Goal: Task Accomplishment & Management: Manage account settings

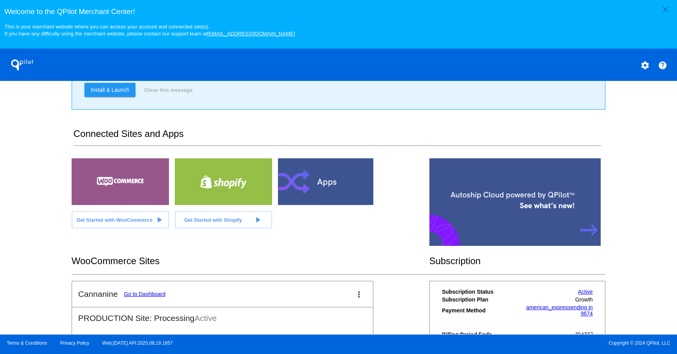
scroll to position [169, 0]
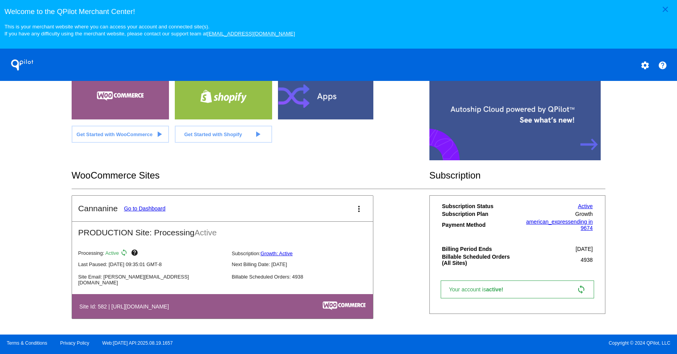
click at [131, 207] on link "Go to Dashboard" at bounding box center [145, 208] width 42 height 6
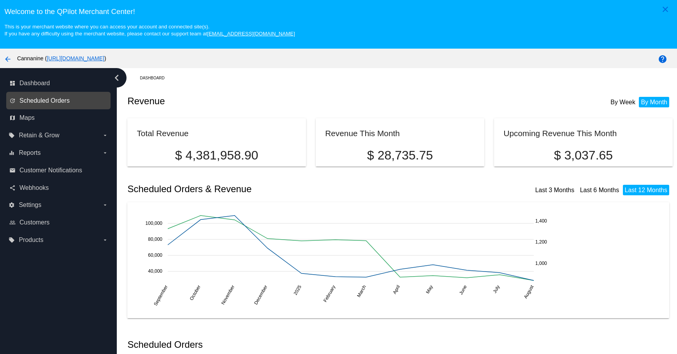
click at [51, 102] on span "Scheduled Orders" at bounding box center [44, 100] width 50 height 7
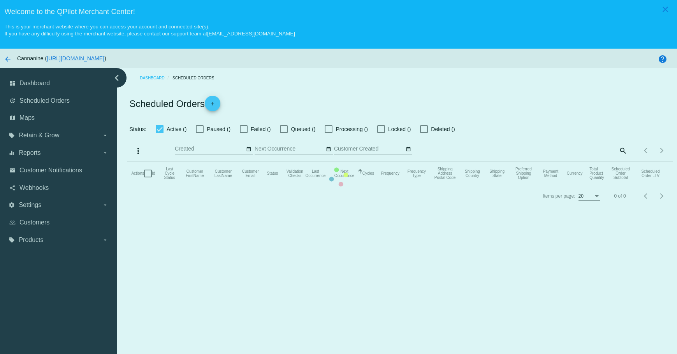
checkbox input "true"
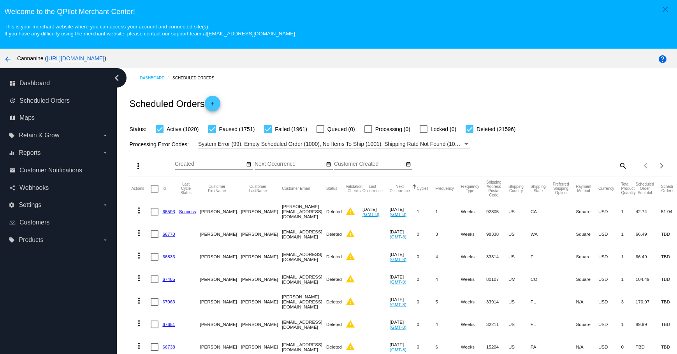
click at [618, 163] on mat-icon "search" at bounding box center [622, 166] width 9 height 12
click at [553, 162] on input "Search" at bounding box center [559, 164] width 136 height 6
paste input "[EMAIL_ADDRESS][DOMAIN_NAME]"
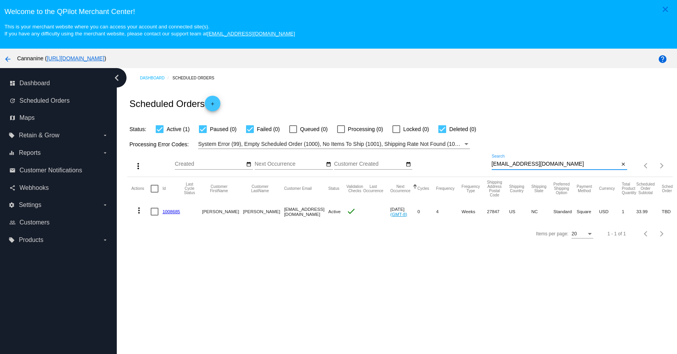
click at [135, 212] on mat-icon "more_vert" at bounding box center [138, 210] width 9 height 9
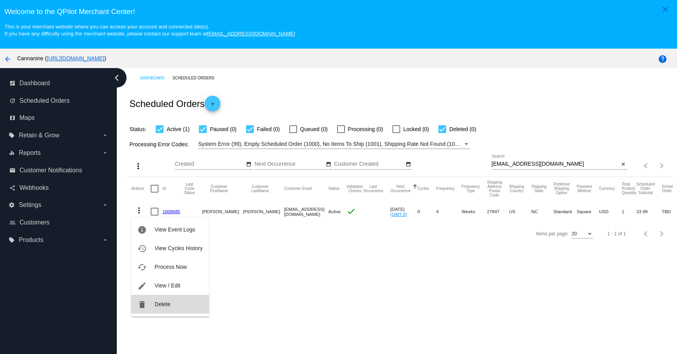
click at [153, 300] on button "delete Delete" at bounding box center [169, 304] width 77 height 19
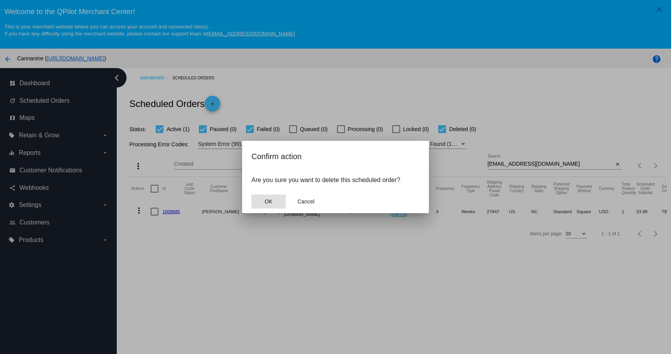
click at [253, 208] on button "OK" at bounding box center [268, 202] width 34 height 14
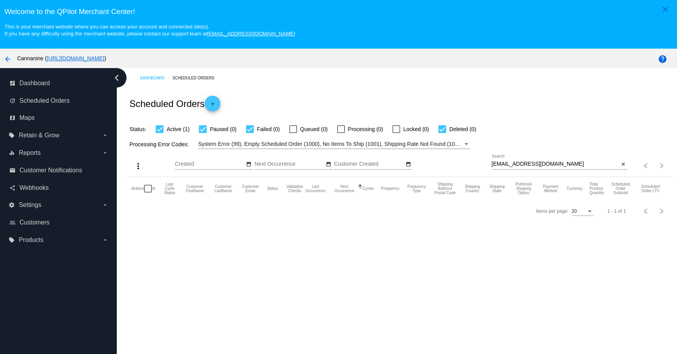
click at [559, 161] on input "[EMAIL_ADDRESS][DOMAIN_NAME]" at bounding box center [555, 164] width 128 height 6
type input "[EMAIL_ADDRESS][DOMAIN_NAME]"
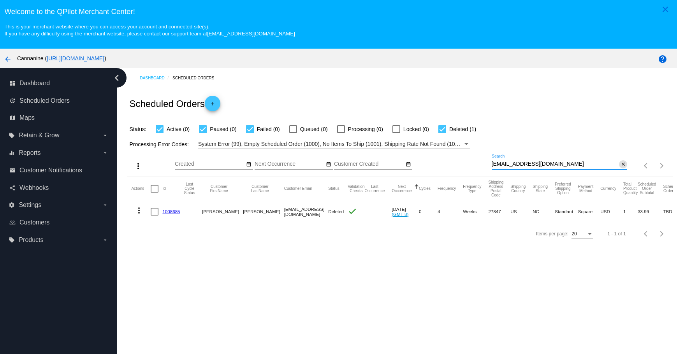
click at [620, 163] on mat-icon "close" at bounding box center [622, 164] width 5 height 6
